Goal: Task Accomplishment & Management: Use online tool/utility

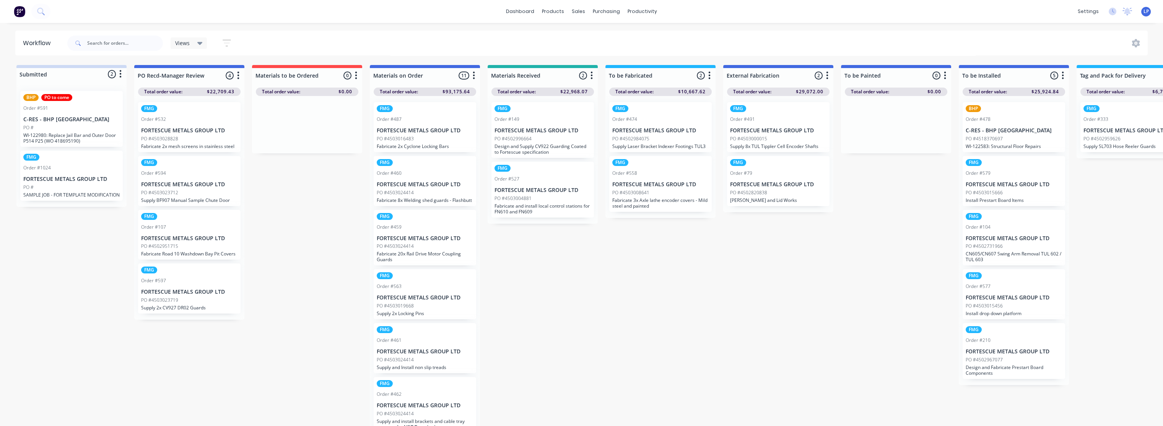
click at [359, 41] on div "Views Save new view None (Default) edit Labour Only edit VIEW ALL edit Show/Hid…" at bounding box center [607, 43] width 1082 height 23
click at [523, 15] on link "dashboard" at bounding box center [520, 11] width 36 height 11
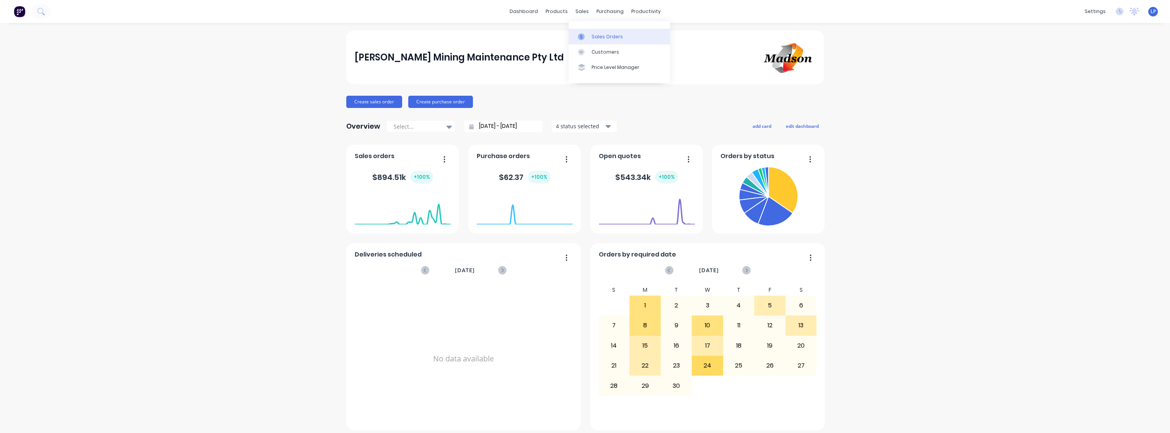
click at [601, 41] on link "Sales Orders" at bounding box center [618, 36] width 101 height 15
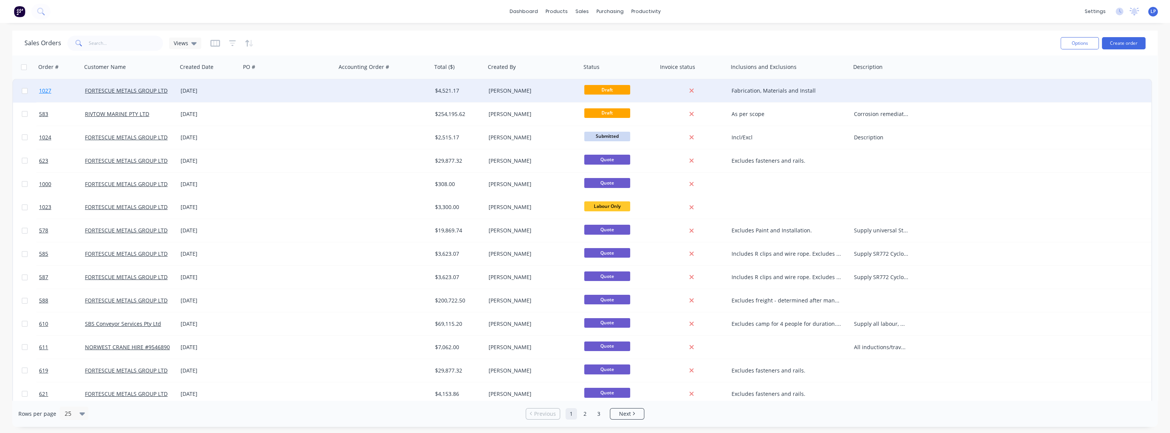
click at [49, 92] on span "1027" at bounding box center [45, 91] width 12 height 8
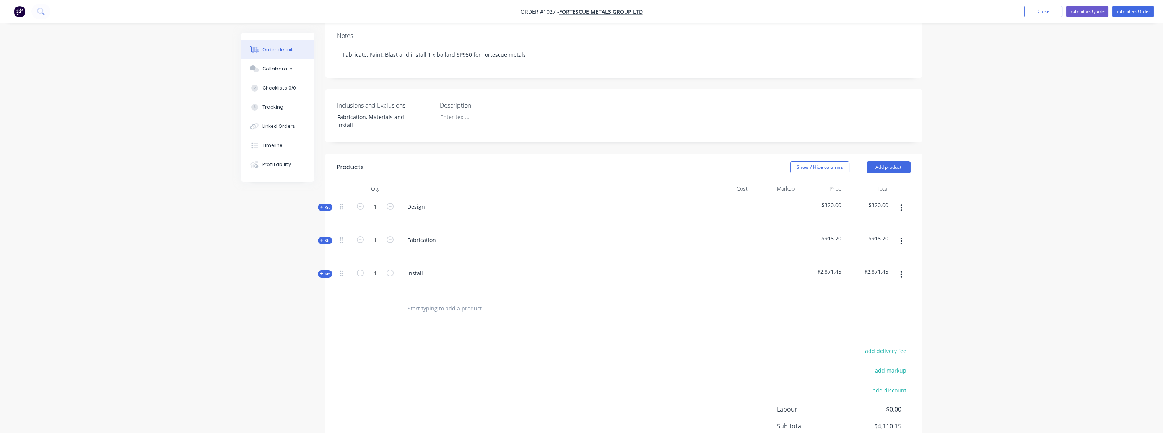
scroll to position [179, 0]
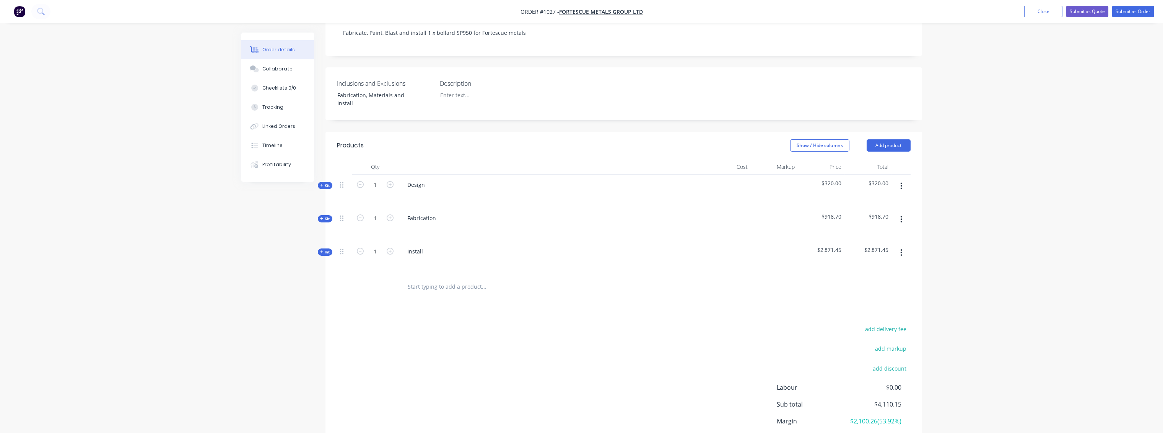
click at [326, 182] on span "Kit" at bounding box center [325, 185] width 10 height 6
click at [326, 254] on span "Kit" at bounding box center [325, 257] width 10 height 6
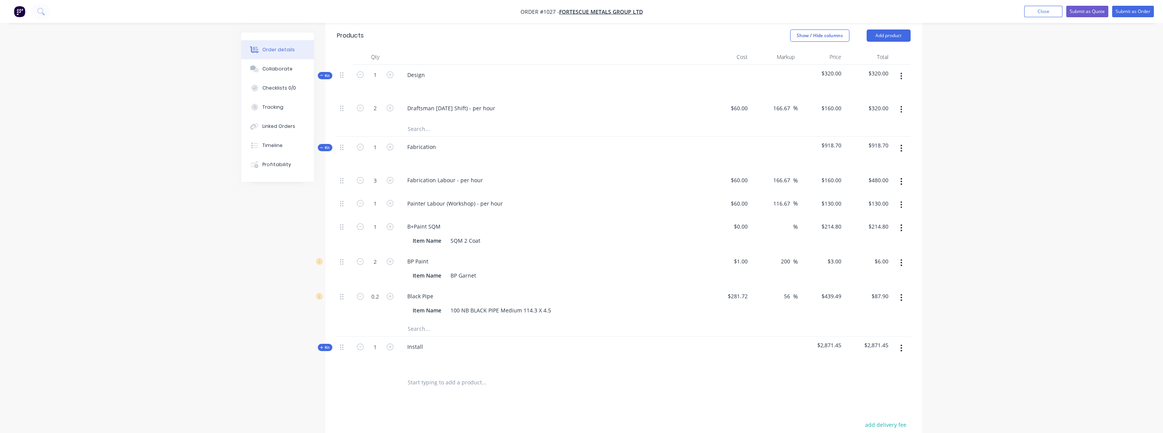
scroll to position [306, 0]
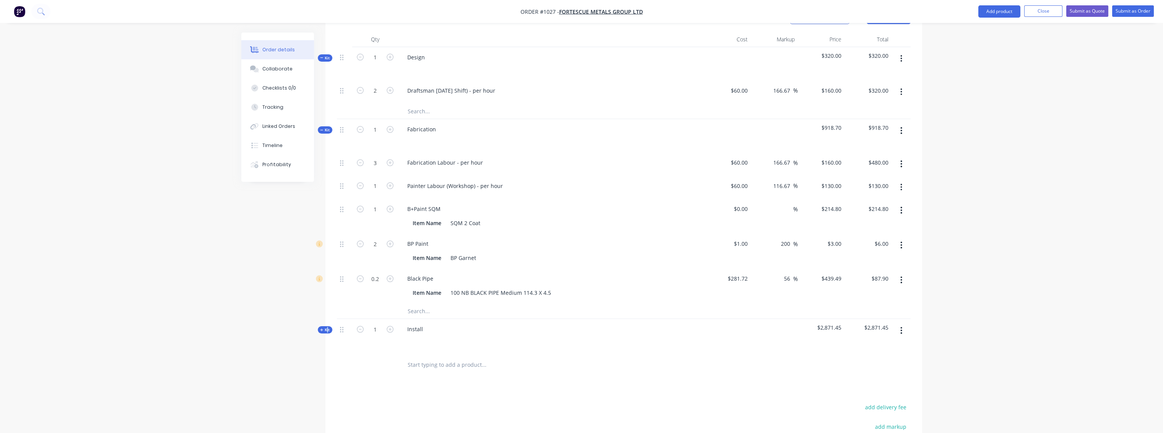
click at [326, 327] on span "Kit" at bounding box center [325, 330] width 10 height 6
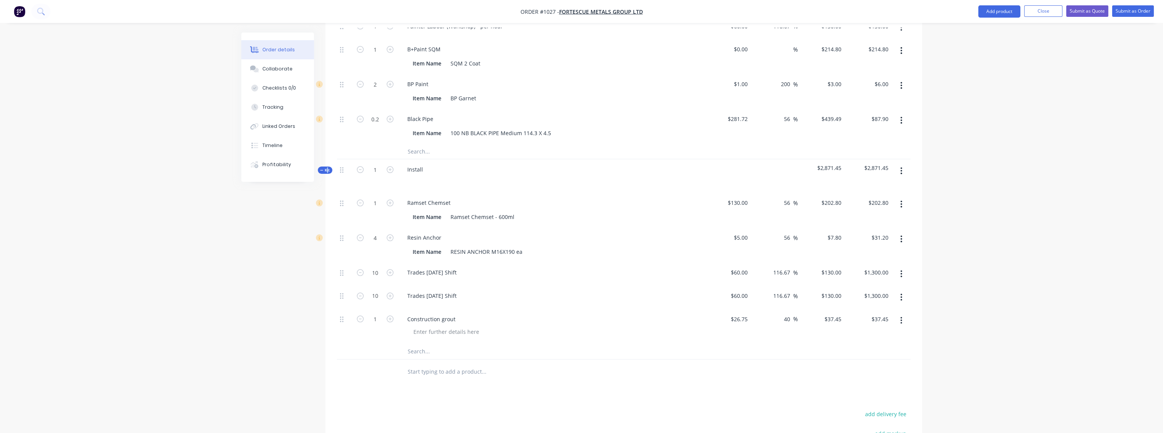
scroll to position [467, 0]
click at [417, 342] on input "text" at bounding box center [483, 349] width 153 height 15
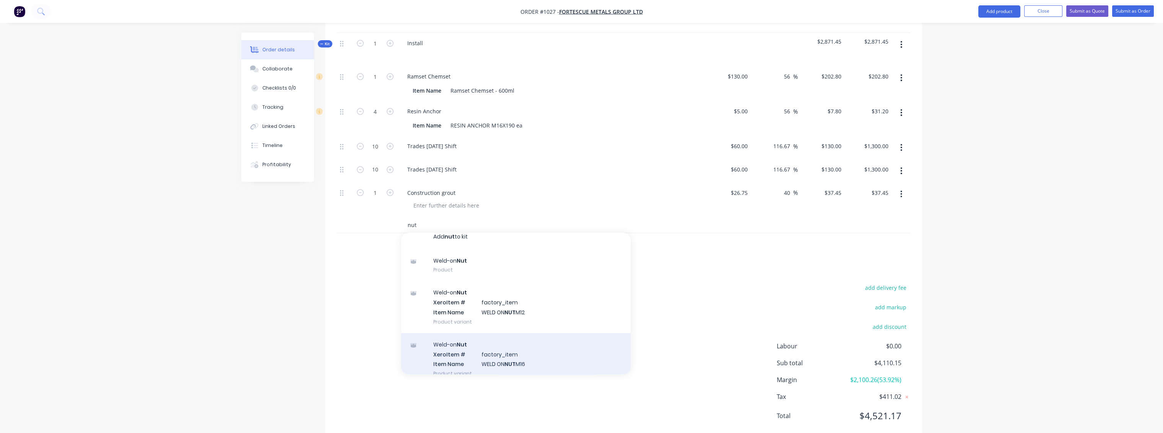
scroll to position [0, 0]
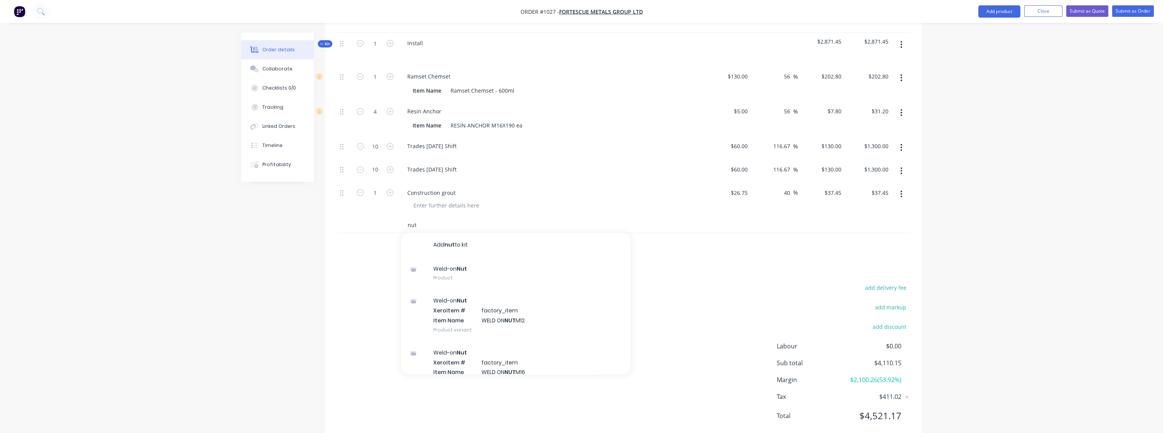
type input "nut"
click at [707, 245] on div "Products Show / Hide columns Add product Qty Cost Markup Price Total Kit 1 Desi…" at bounding box center [624, 79] width 597 height 723
drag, startPoint x: 420, startPoint y: 205, endPoint x: 402, endPoint y: 202, distance: 18.3
click at [402, 217] on div "nut Add nut to kit Weld-on Nut Product Weld-on Nut Xero Item # factory_item Ite…" at bounding box center [516, 224] width 230 height 15
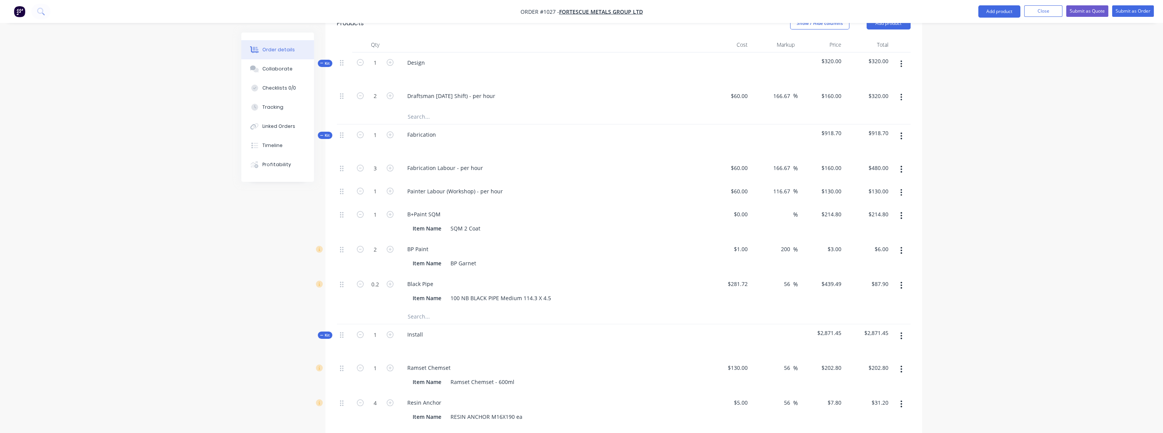
scroll to position [295, 0]
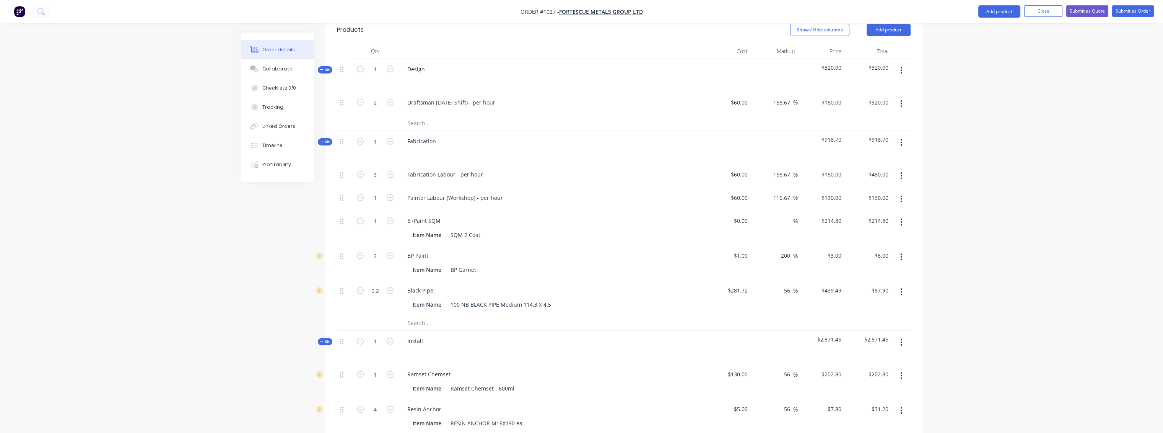
click at [424, 315] on input "text" at bounding box center [483, 322] width 153 height 15
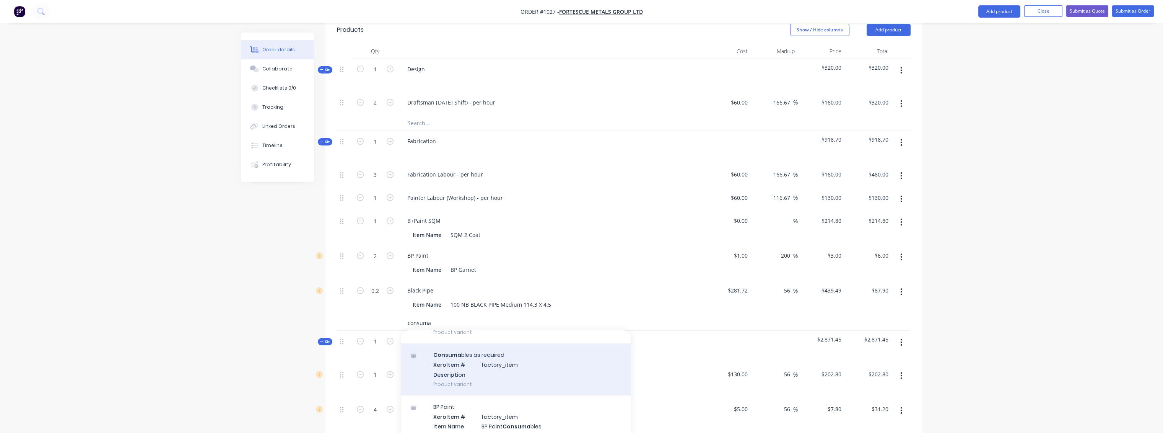
type input "consuma"
click at [474, 349] on div "Consuma bles as required Xero Item # factory_item Description Product variant" at bounding box center [516, 369] width 230 height 52
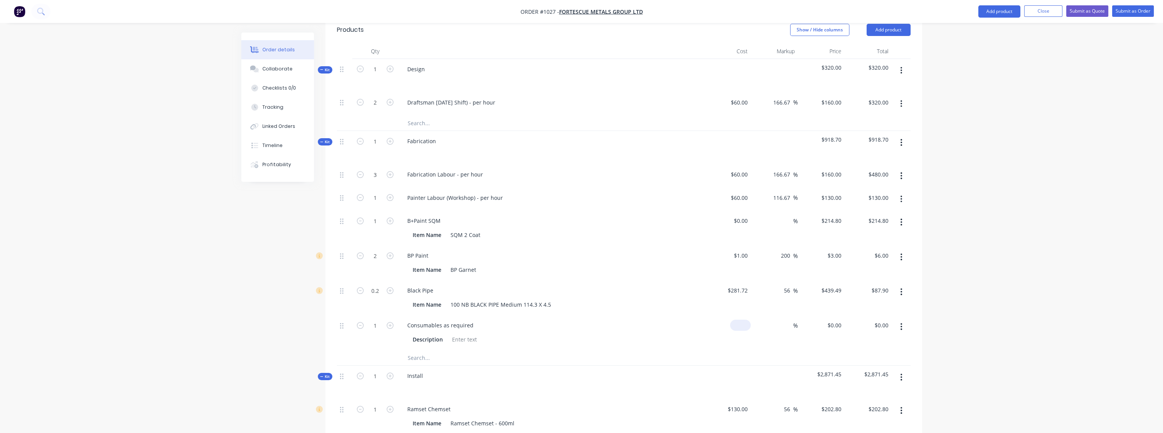
click at [748, 319] on input at bounding box center [742, 324] width 18 height 11
click at [788, 319] on input at bounding box center [789, 324] width 9 height 11
type input "$100.00"
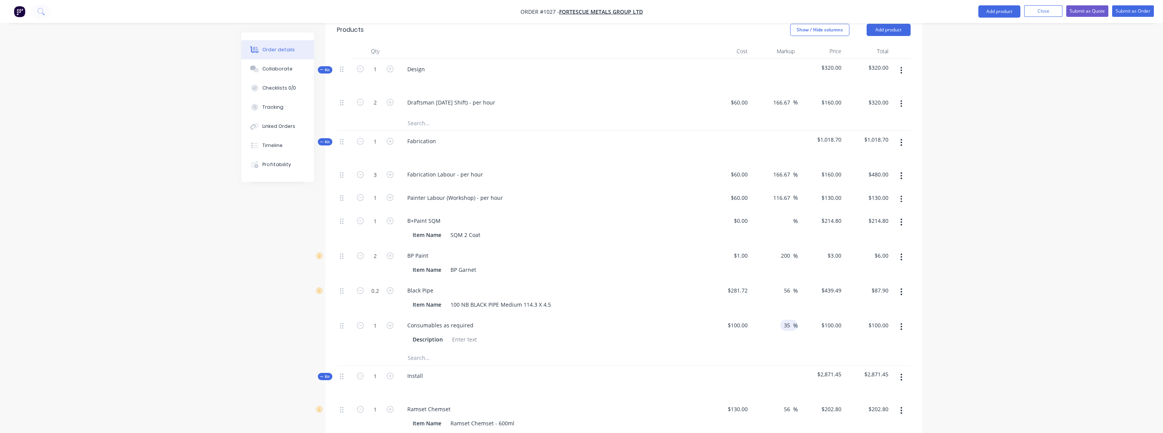
type input "35"
click at [814, 326] on div "$100.00 $100.00" at bounding box center [821, 332] width 47 height 35
type input "$135.00"
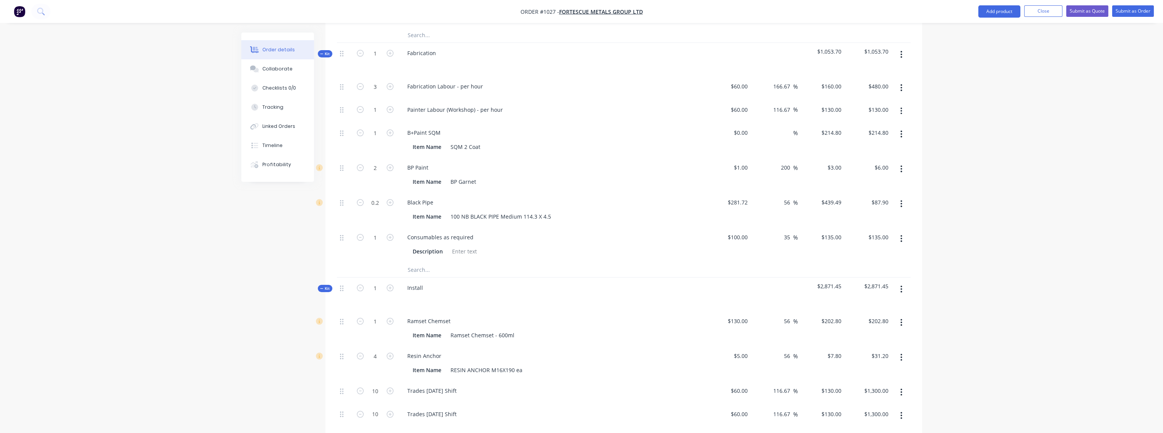
scroll to position [212, 0]
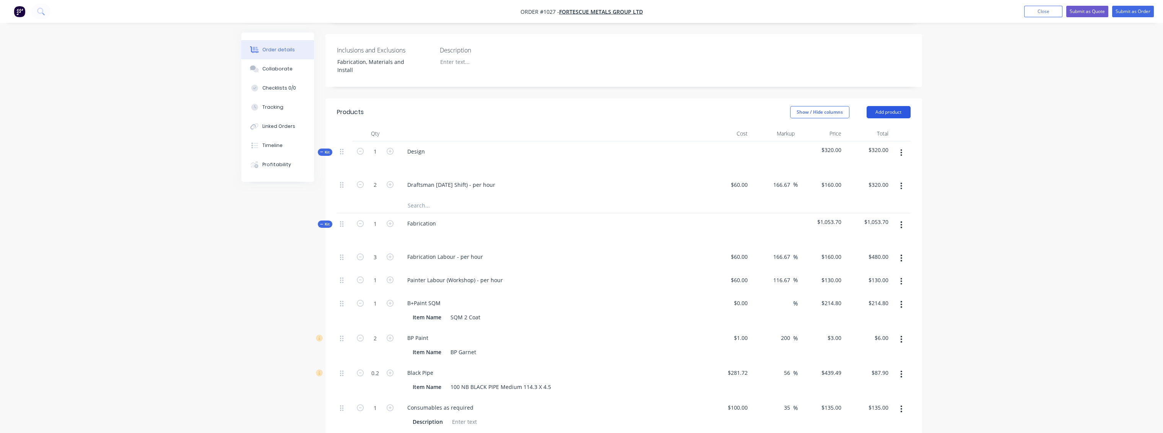
click at [896, 106] on button "Add product" at bounding box center [889, 112] width 44 height 12
click at [866, 218] on div "Notes (Internal)" at bounding box center [874, 223] width 59 height 11
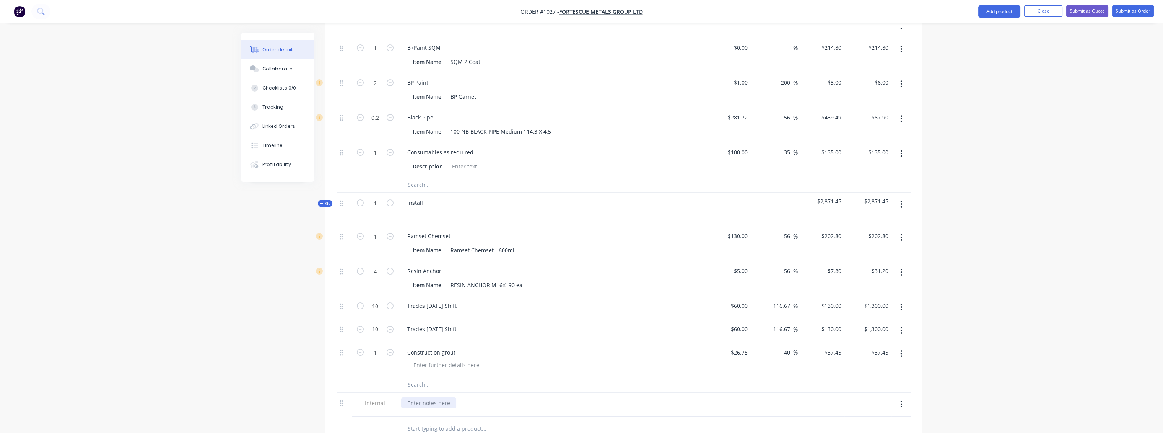
click at [441, 397] on div at bounding box center [428, 402] width 55 height 11
click at [548, 421] on input "text" at bounding box center [483, 428] width 153 height 15
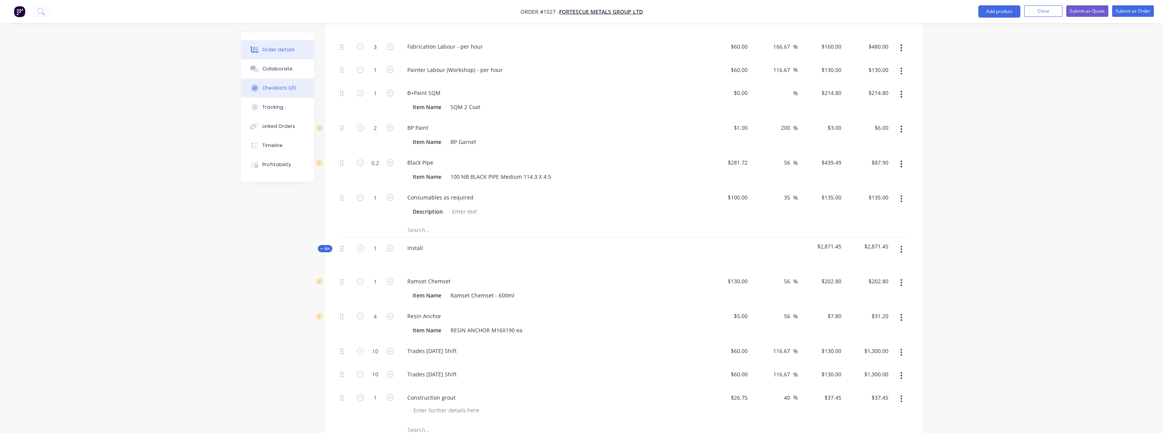
scroll to position [383, 0]
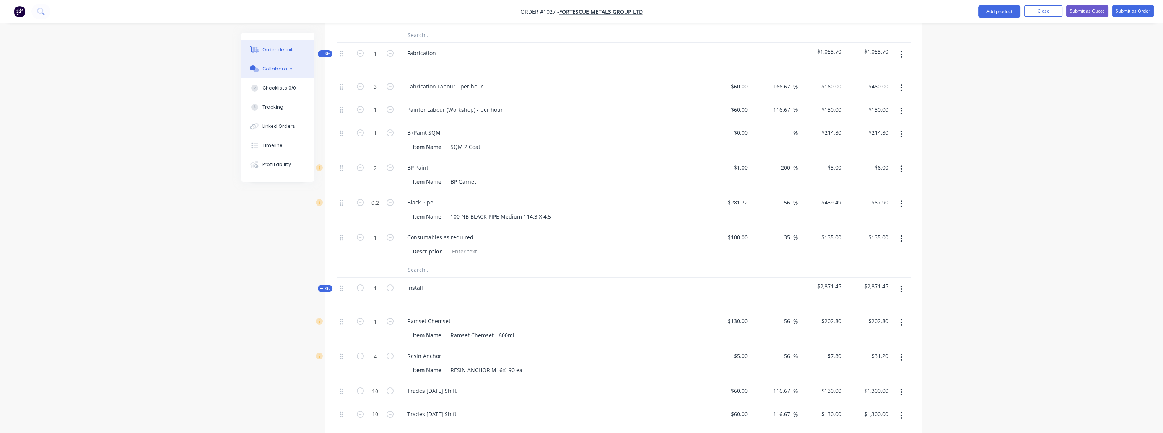
click at [288, 69] on div "Collaborate" at bounding box center [277, 68] width 30 height 7
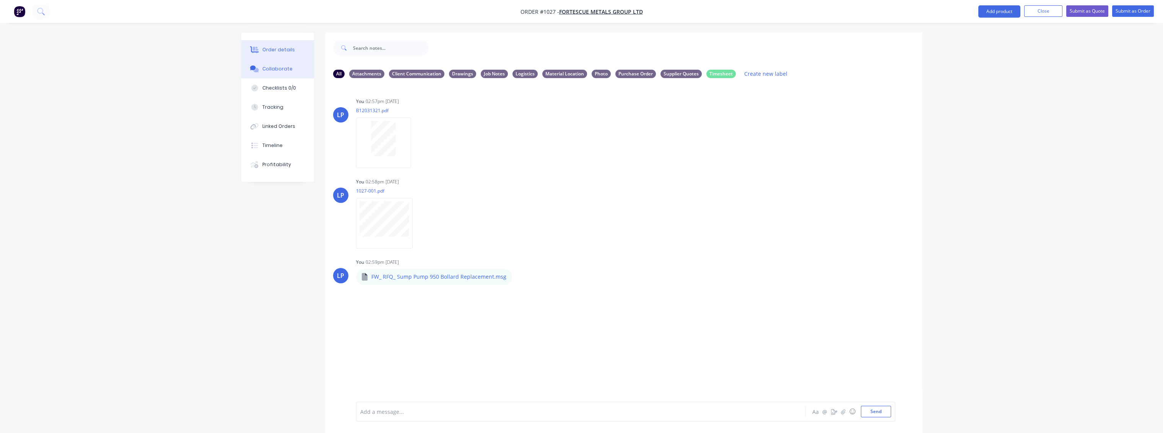
click at [275, 49] on div "Order details" at bounding box center [278, 49] width 33 height 7
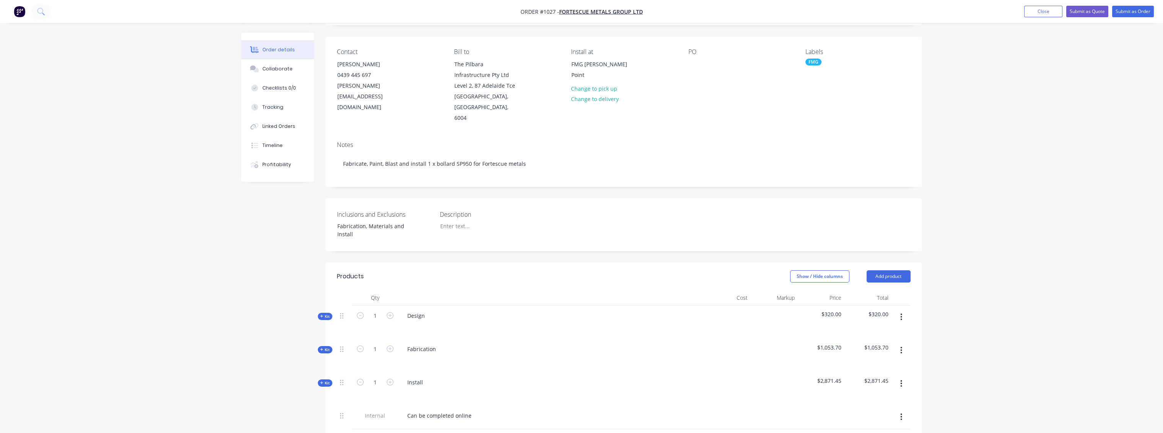
scroll to position [245, 0]
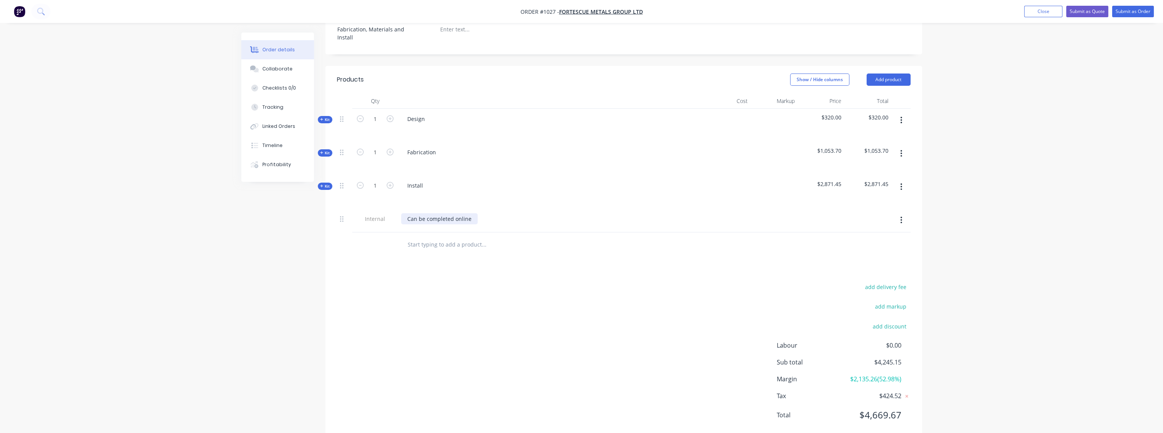
click at [470, 213] on div "Can be completed online" at bounding box center [439, 218] width 77 height 11
click at [453, 213] on div "Can be completed online" at bounding box center [439, 218] width 77 height 11
click at [471, 259] on div "Products Show / Hide columns Add product Qty Cost Markup Price Total Kit 1 Desi…" at bounding box center [624, 253] width 597 height 375
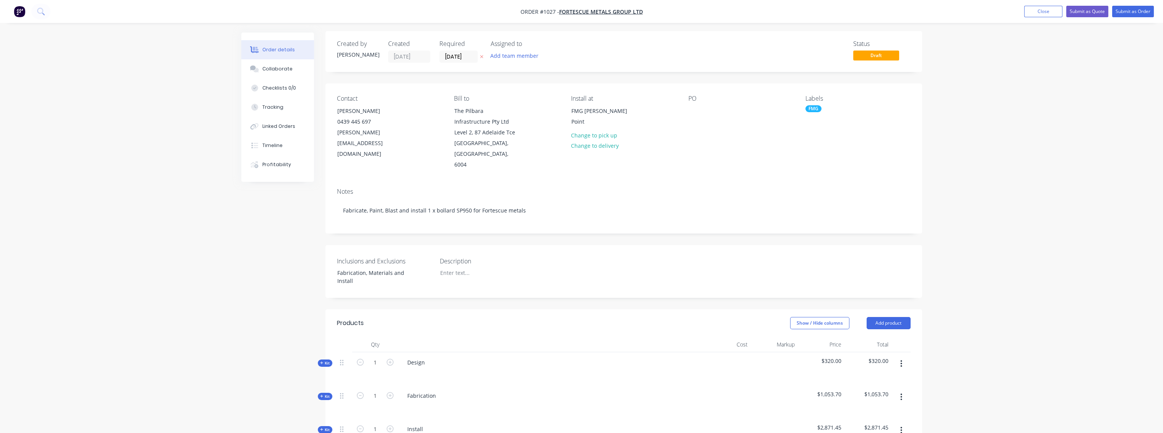
scroll to position [0, 0]
